Goal: Communication & Community: Answer question/provide support

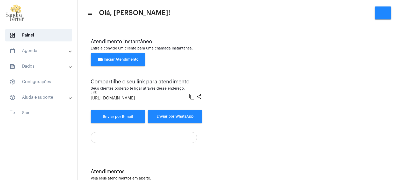
click at [130, 59] on span "videocam Iniciar Atendimento" at bounding box center [117, 60] width 41 height 4
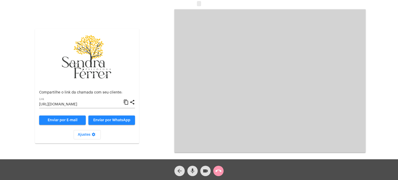
click at [152, 30] on div "Aguardando cliente acessar a chamada Ajustes settings Compartilhe o link da cha…" at bounding box center [199, 80] width 397 height 159
click at [125, 101] on mat-icon "content_copy" at bounding box center [125, 102] width 5 height 6
